Goal: Check status: Check status

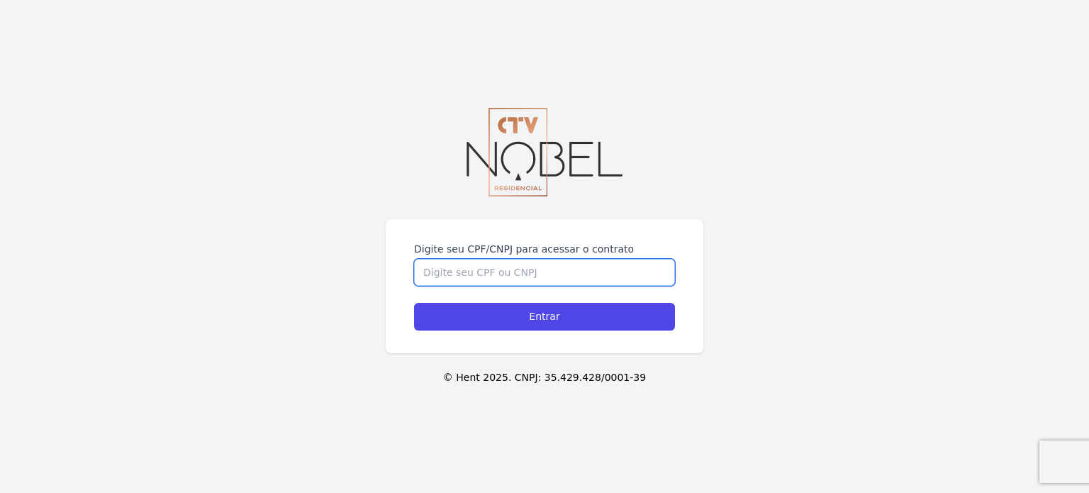
click at [584, 277] on input "Digite seu CPF/CNPJ para acessar o contrato" at bounding box center [544, 272] width 261 height 27
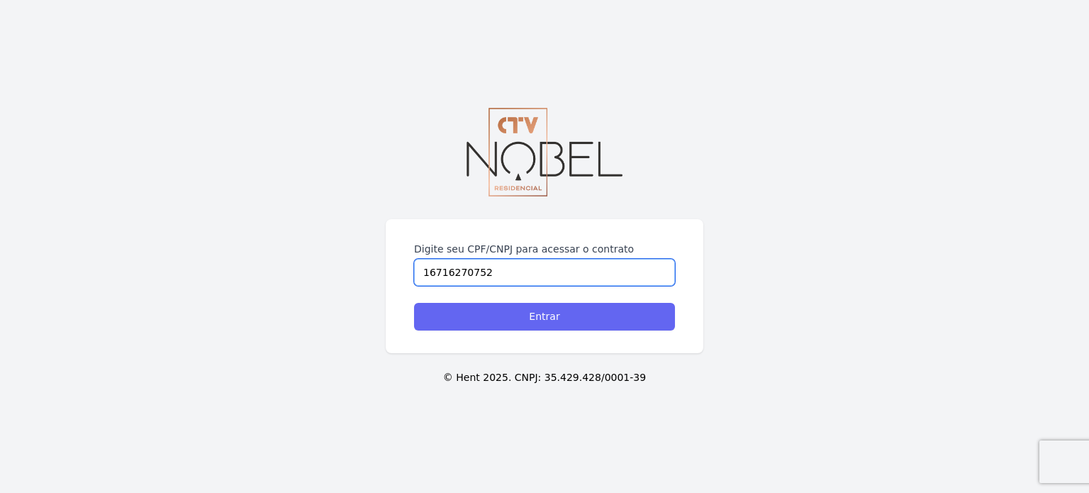
type input "16716270752"
click at [591, 318] on input "Entrar" at bounding box center [544, 317] width 261 height 28
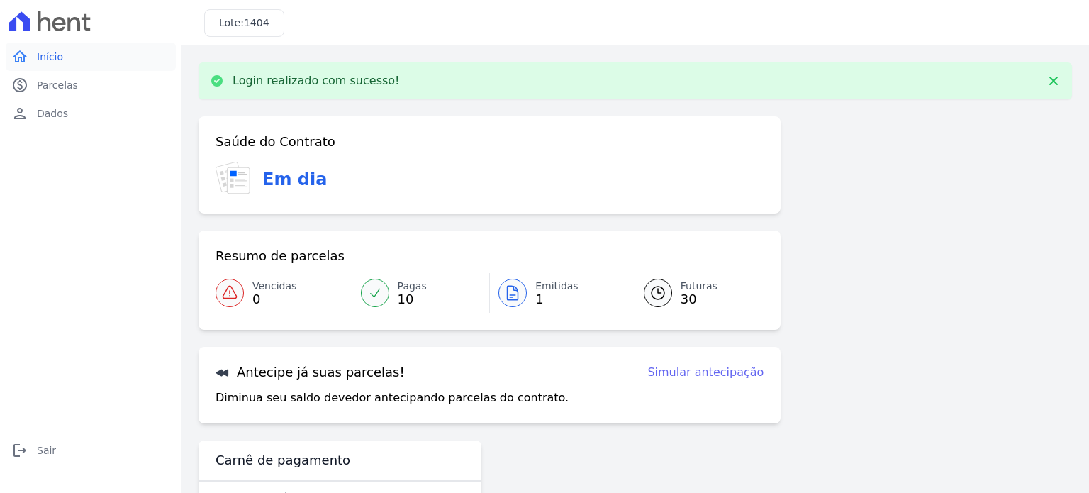
click at [84, 62] on link "home Início" at bounding box center [91, 57] width 170 height 28
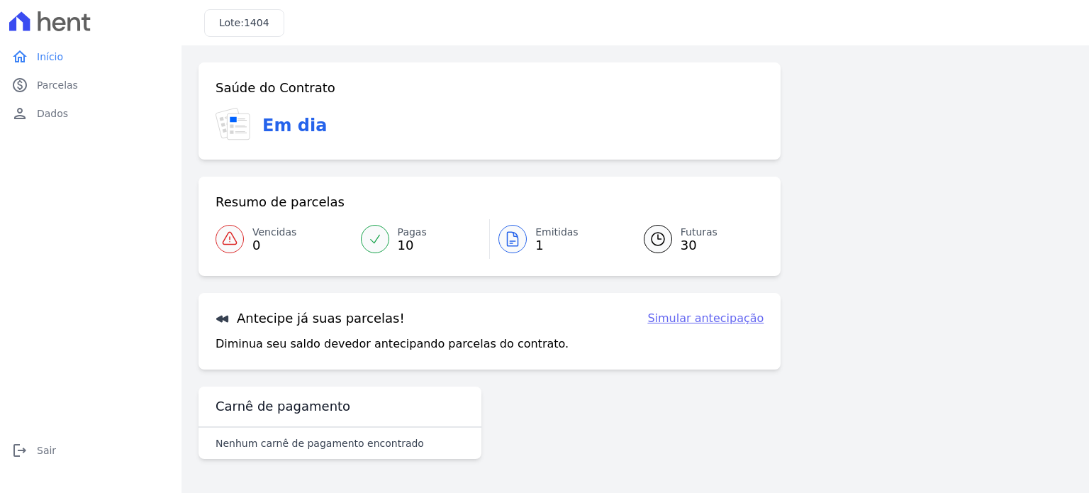
click at [523, 240] on div at bounding box center [512, 239] width 28 height 28
